Goal: Task Accomplishment & Management: Complete application form

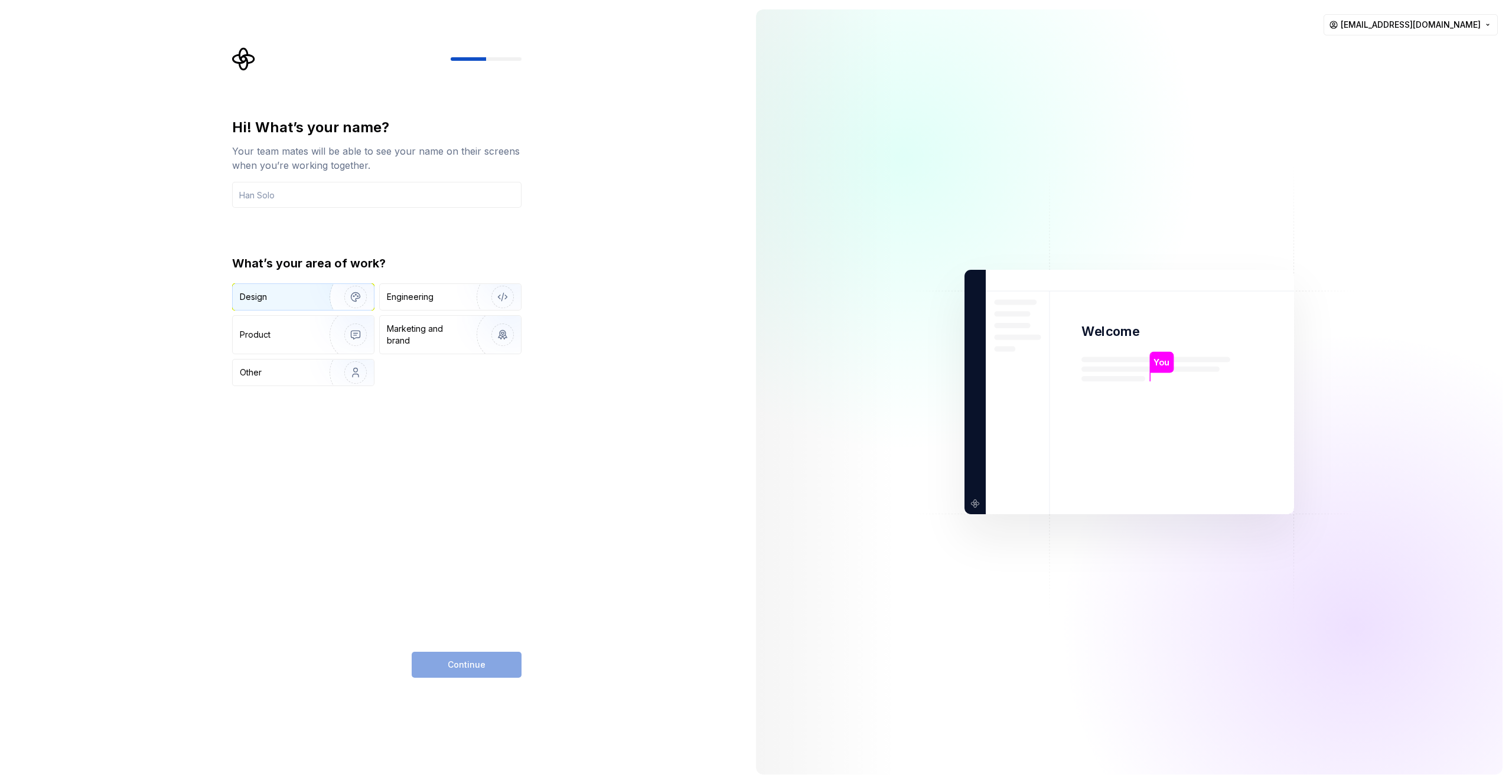
click at [318, 303] on img "button" at bounding box center [347, 297] width 75 height 79
click at [308, 337] on div "Product" at bounding box center [279, 335] width 78 height 12
click at [319, 306] on img "button" at bounding box center [347, 297] width 75 height 79
click at [296, 193] on input "text" at bounding box center [377, 194] width 289 height 26
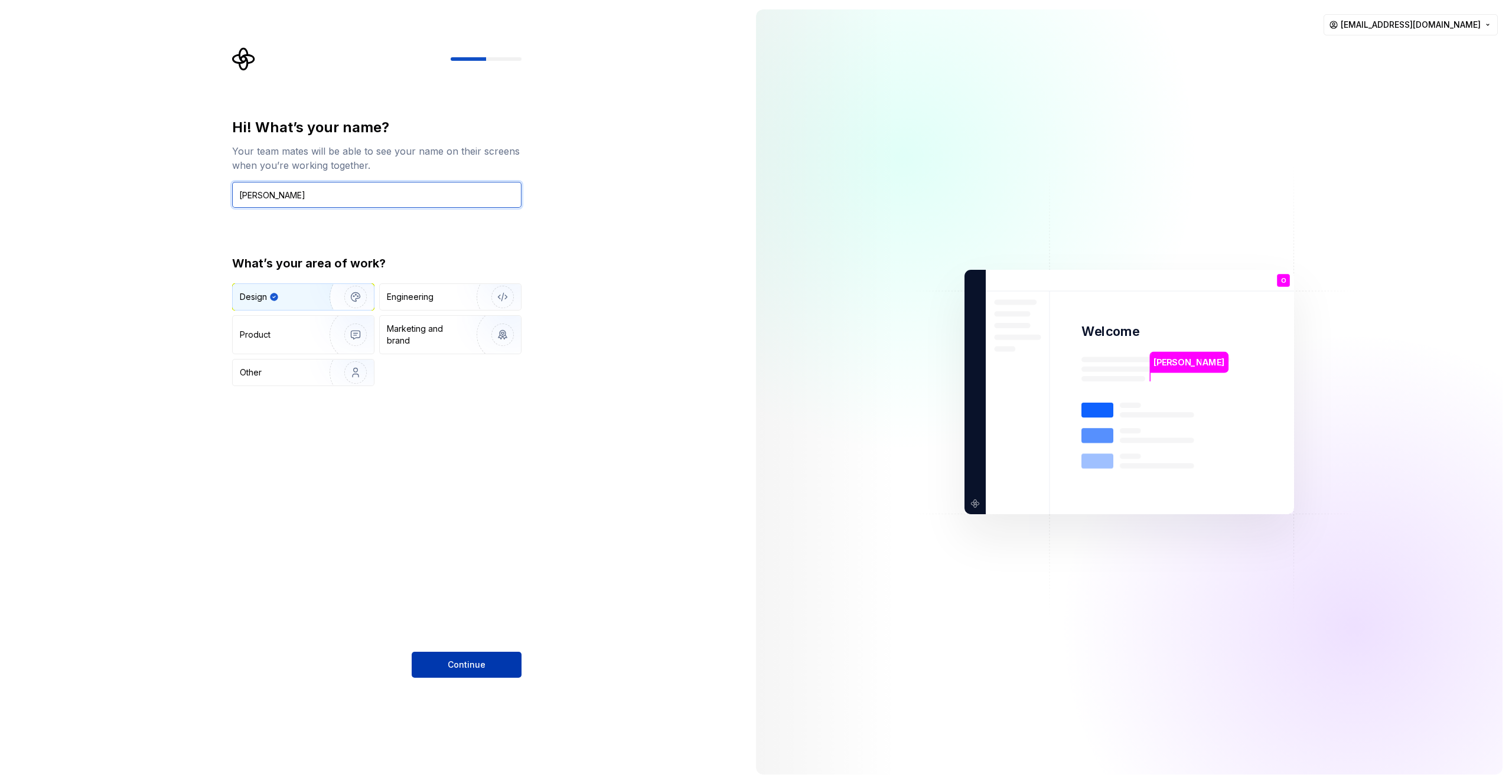
type input "Omer Katzir"
click at [473, 676] on button "Continue" at bounding box center [466, 664] width 109 height 26
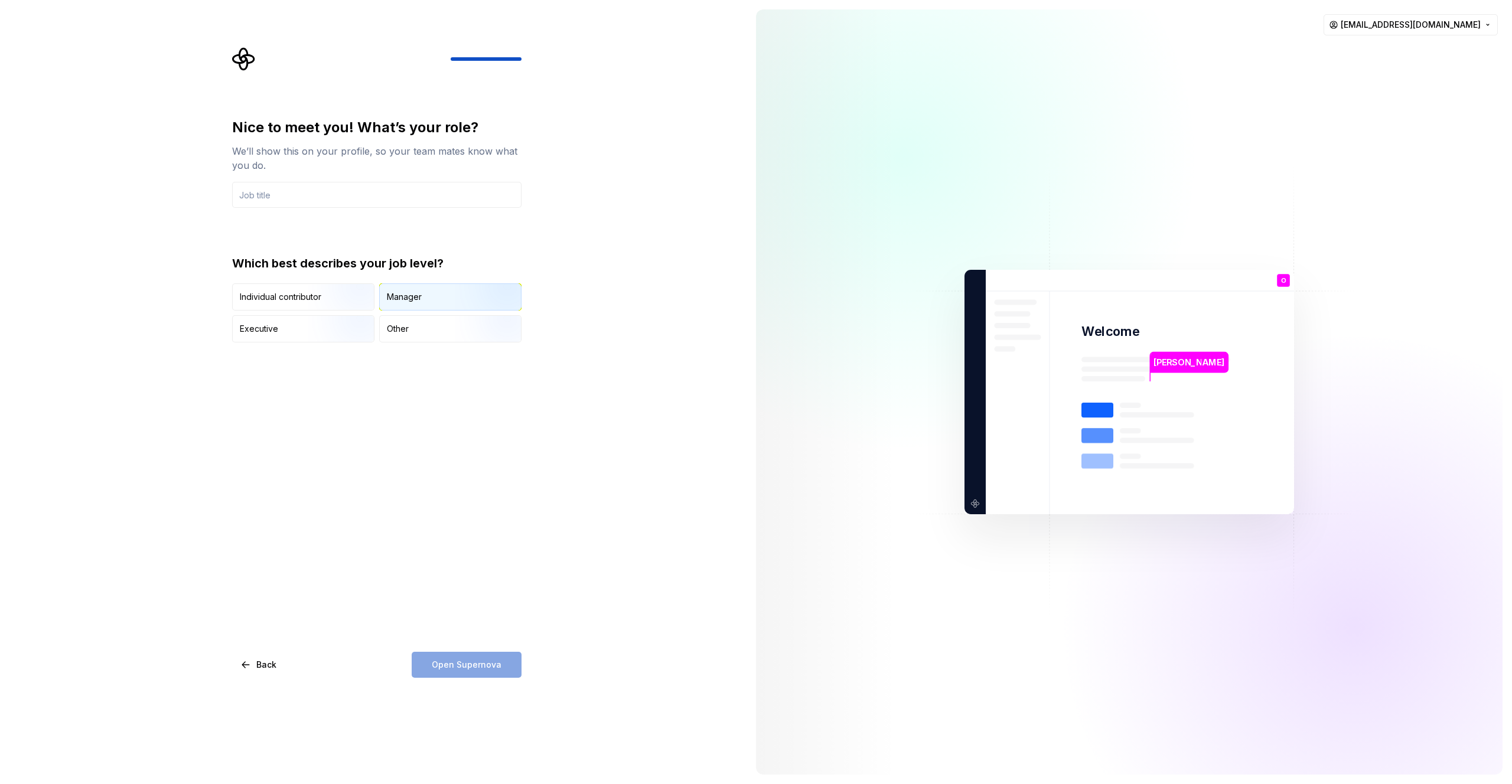
click at [432, 288] on div "Manager" at bounding box center [450, 296] width 141 height 26
click at [429, 197] on input "text" at bounding box center [377, 194] width 289 height 26
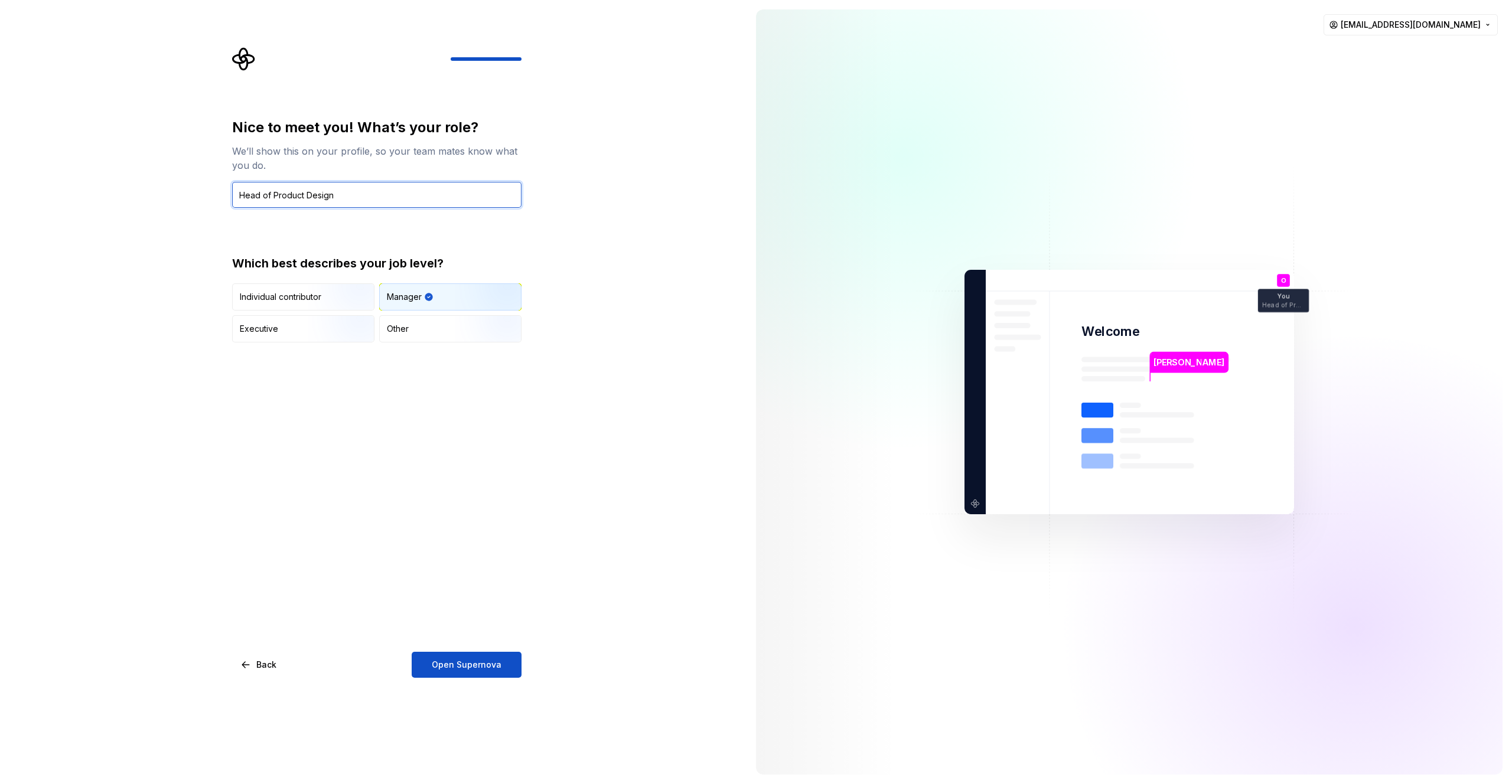
type input "Head of Product Design"
